Goal: Task Accomplishment & Management: Manage account settings

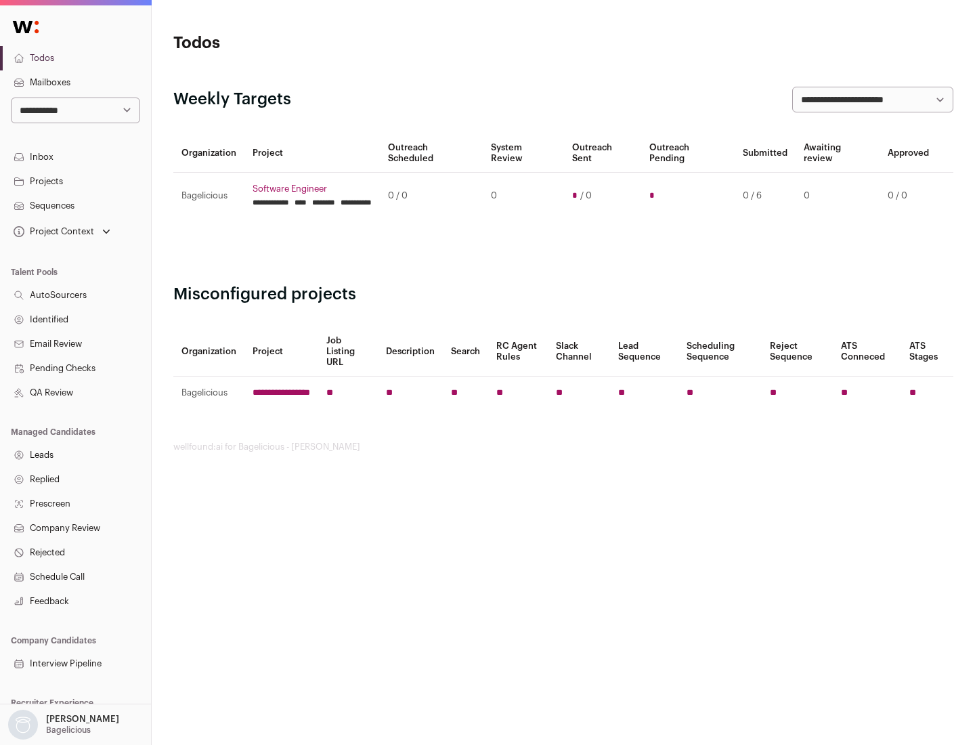
click at [75, 181] on link "Projects" at bounding box center [75, 181] width 151 height 24
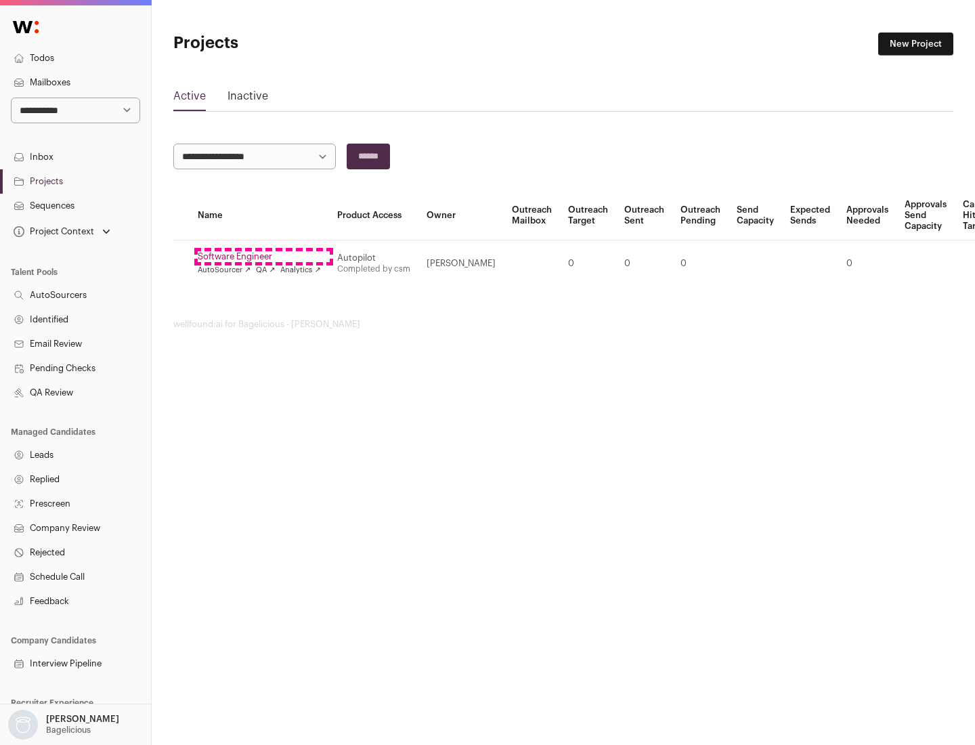
click at [263, 257] on link "Software Engineer" at bounding box center [259, 256] width 123 height 11
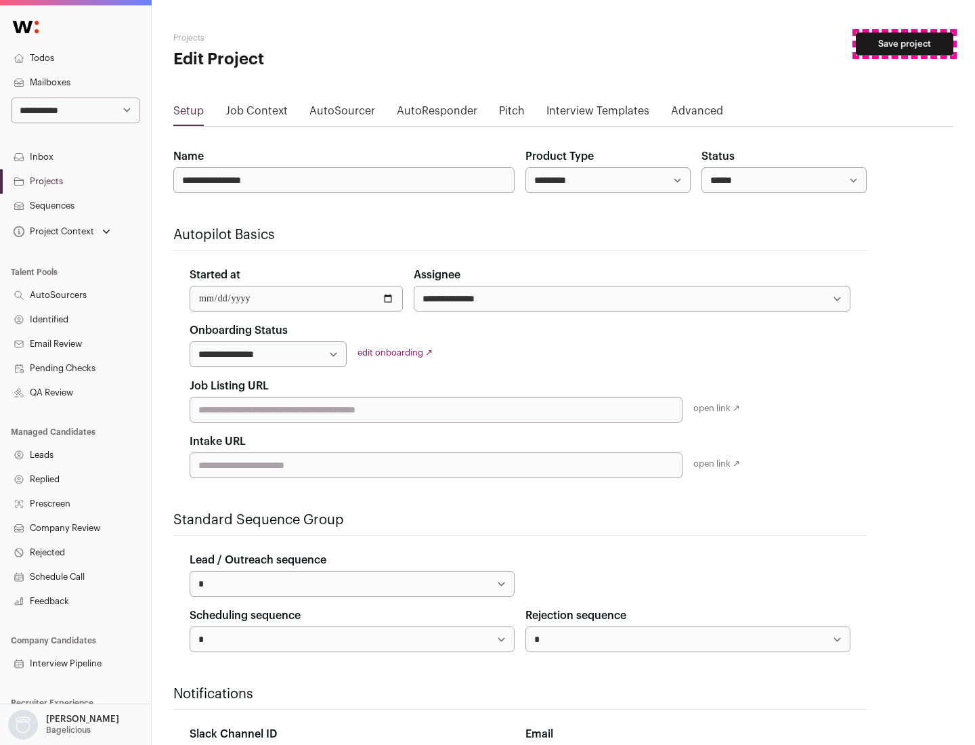
click at [905, 44] on button "Save project" at bounding box center [905, 44] width 98 height 23
